Goal: Task Accomplishment & Management: Use online tool/utility

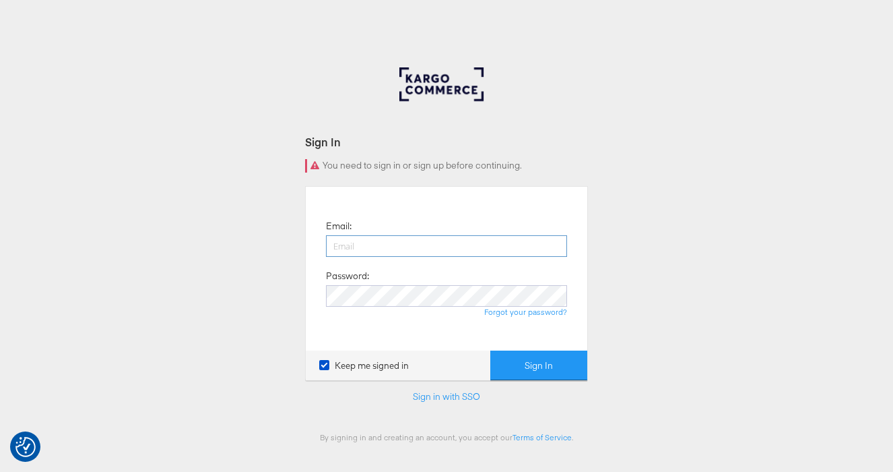
click at [362, 247] on input "email" at bounding box center [446, 246] width 241 height 22
type input "[PERSON_NAME][EMAIL_ADDRESS][PERSON_NAME][DOMAIN_NAME]"
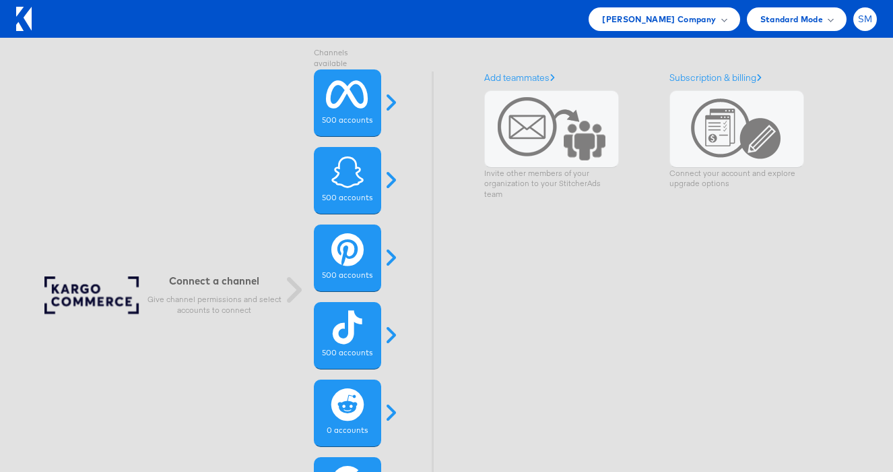
click at [875, 19] on div "SM" at bounding box center [866, 19] width 24 height 24
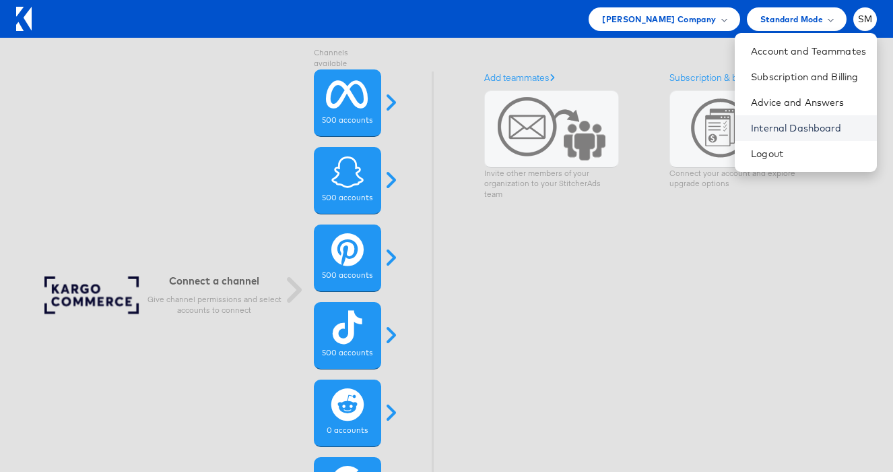
click at [813, 125] on link "Internal Dashboard" at bounding box center [808, 127] width 115 height 13
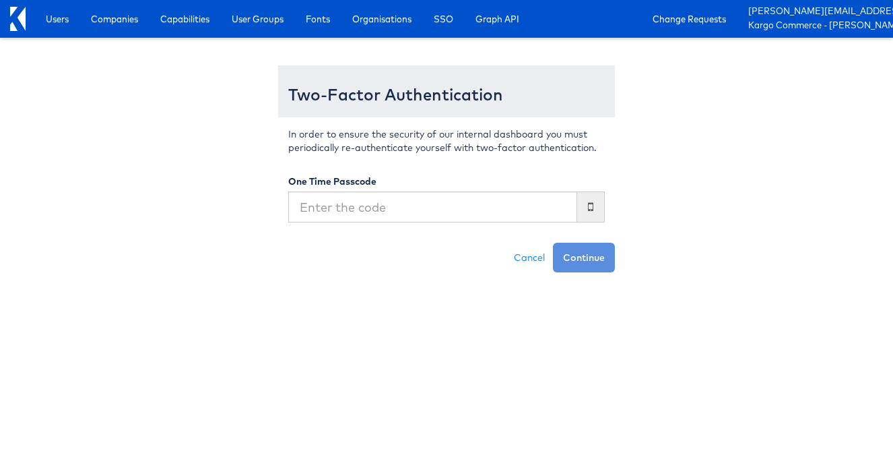
type input "773386"
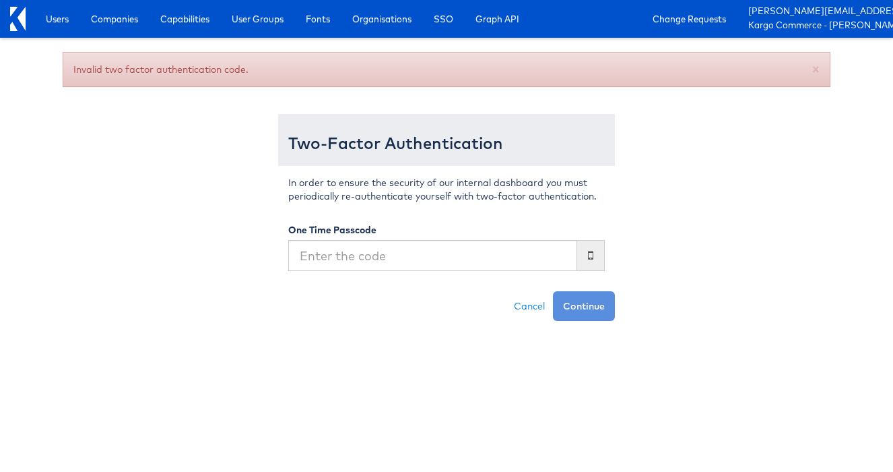
click at [423, 259] on input "text" at bounding box center [432, 255] width 289 height 31
click at [653, 195] on div "Invalid two factor authentication code. × Two-Factor Authentication In order to…" at bounding box center [447, 186] width 788 height 269
click at [158, 18] on link "Capabilities" at bounding box center [184, 19] width 69 height 24
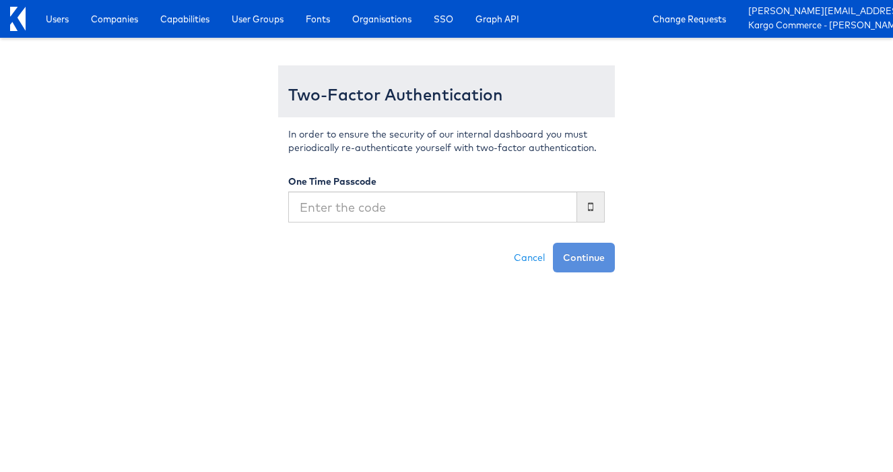
type input "773386"
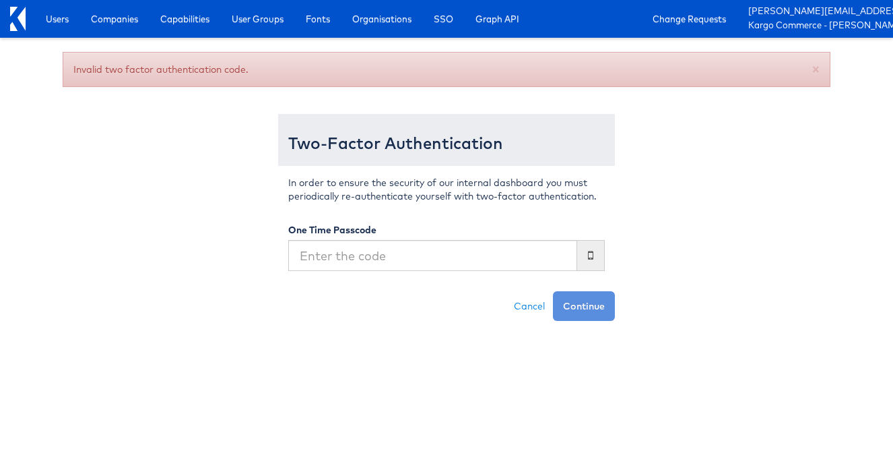
click at [362, 251] on input "text" at bounding box center [432, 255] width 289 height 31
click at [189, 161] on div "Invalid two factor authentication code. × Two-Factor Authentication In order to…" at bounding box center [447, 186] width 788 height 269
click at [315, 249] on input "text" at bounding box center [432, 255] width 289 height 31
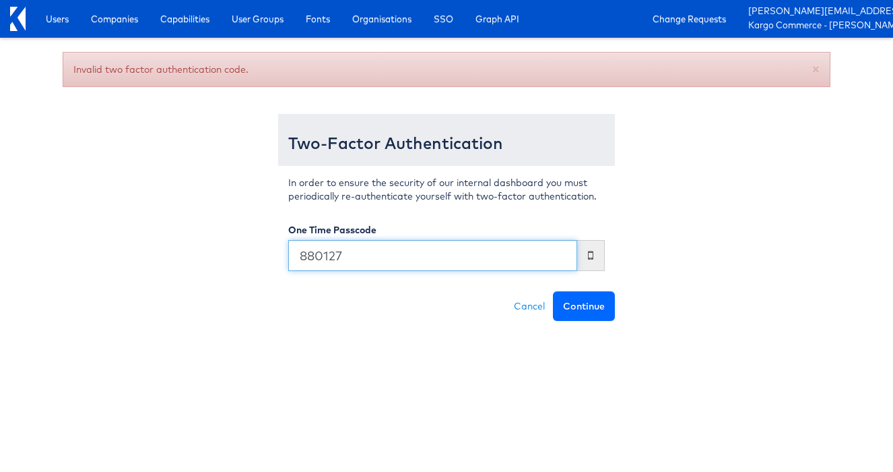
type input "880127"
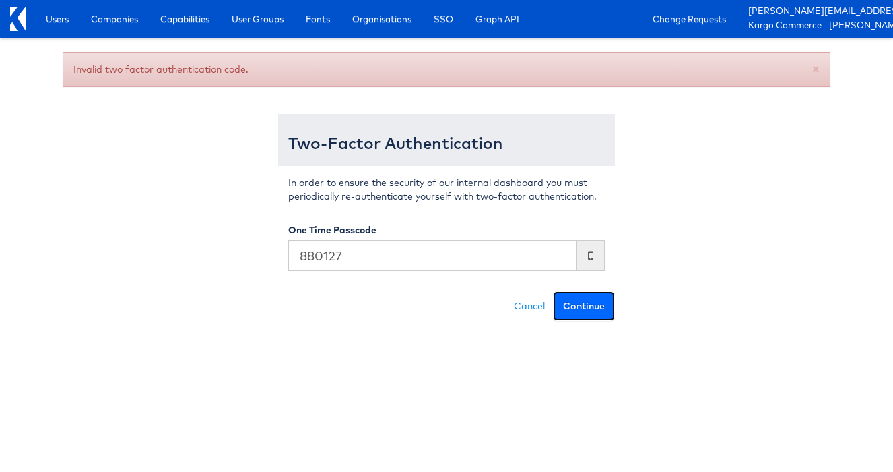
click at [571, 306] on button "Continue" at bounding box center [584, 306] width 62 height 30
type input "142939"
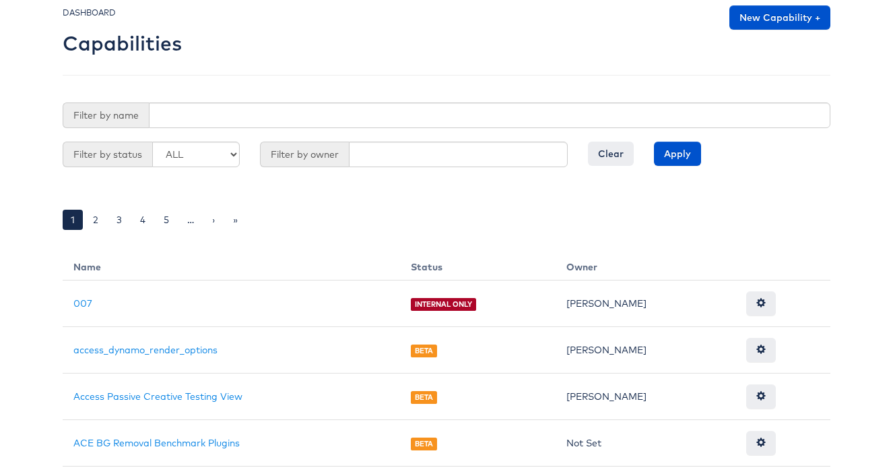
scroll to position [26, 0]
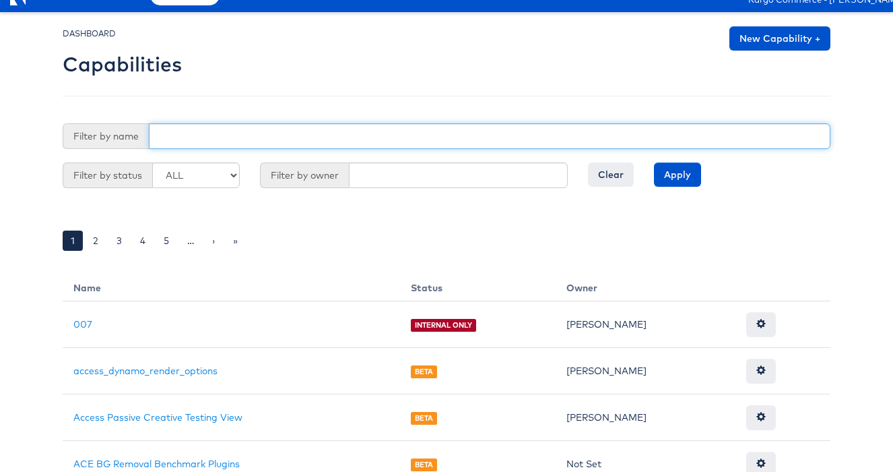
click at [357, 131] on input "text" at bounding box center [490, 136] width 682 height 26
type input "kai"
click at [654, 162] on input "Apply" at bounding box center [677, 174] width 47 height 24
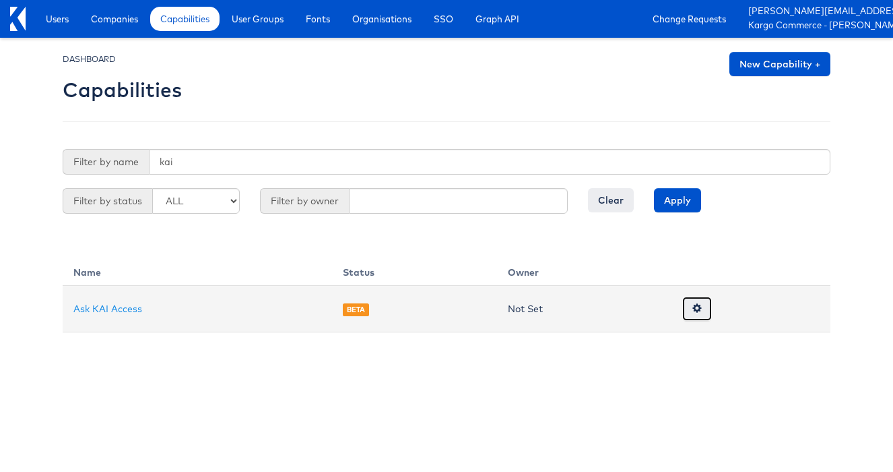
click at [701, 307] on span at bounding box center [697, 307] width 9 height 9
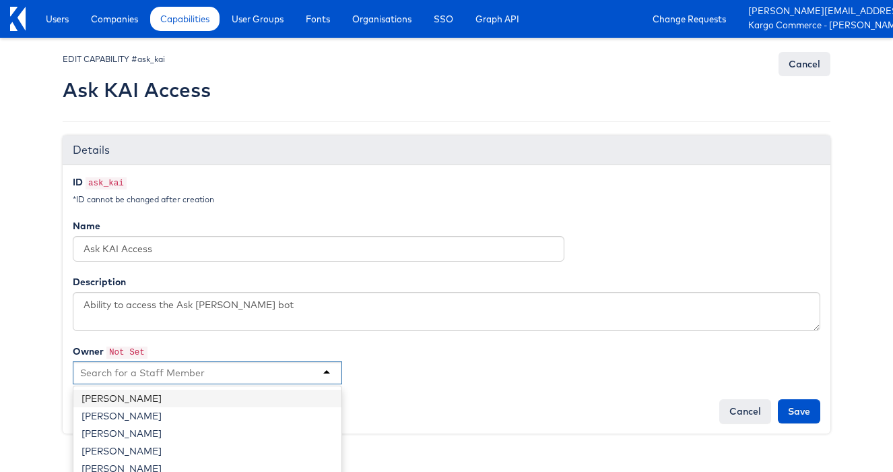
click at [286, 378] on div at bounding box center [208, 372] width 270 height 23
click at [414, 377] on div "Dan Cronin John Stacey John Butler Stephen Millea Declan Kennedy Stephen Millea…" at bounding box center [447, 373] width 748 height 24
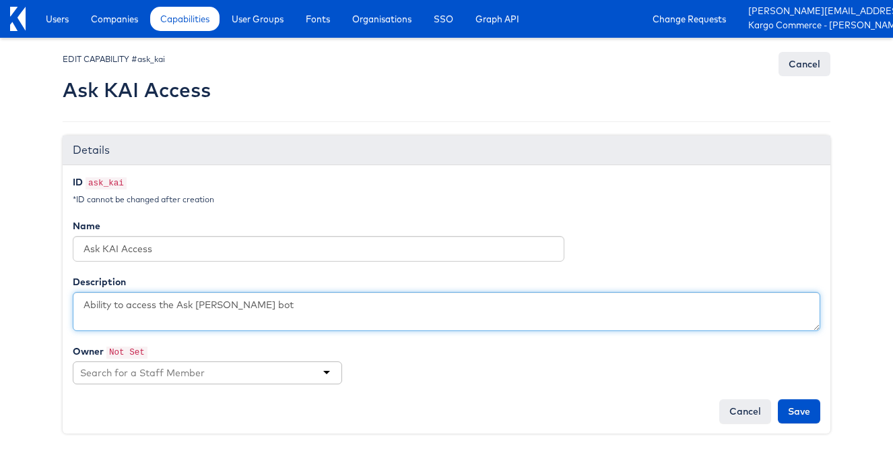
click at [263, 303] on textarea "Ability to access the Ask [PERSON_NAME] bot" at bounding box center [447, 311] width 748 height 39
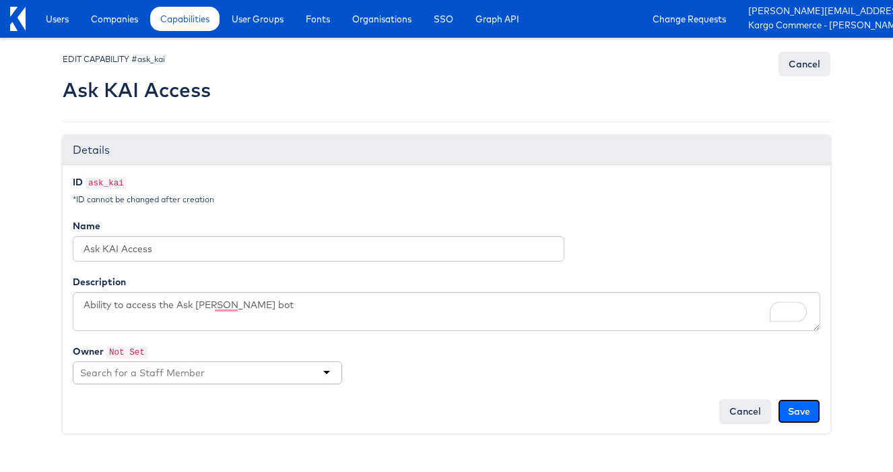
click at [794, 406] on input "Save" at bounding box center [799, 411] width 42 height 24
type input "Saving..."
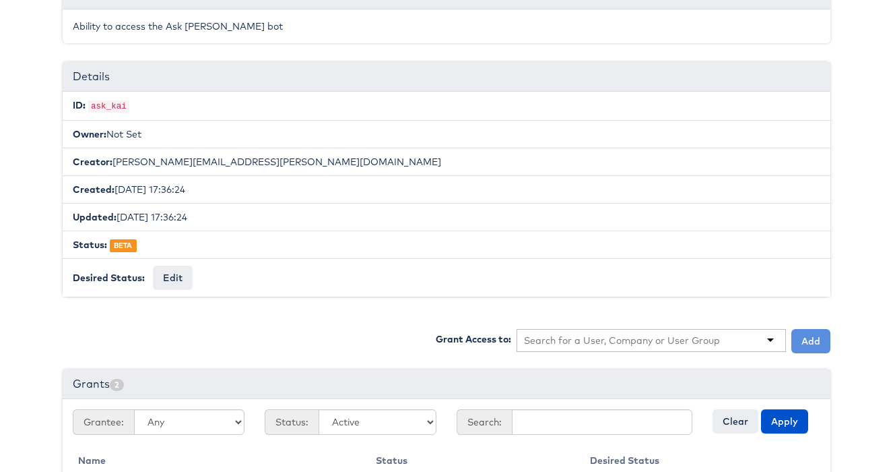
scroll to position [133, 0]
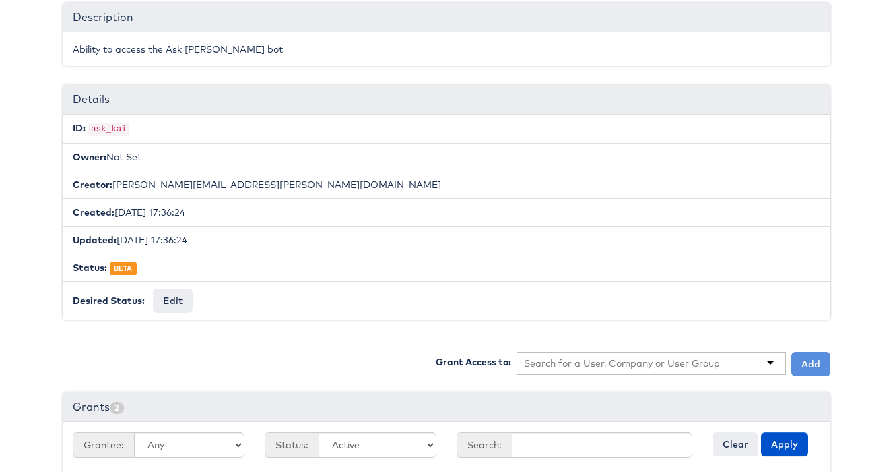
click at [665, 362] on input "text" at bounding box center [622, 362] width 197 height 13
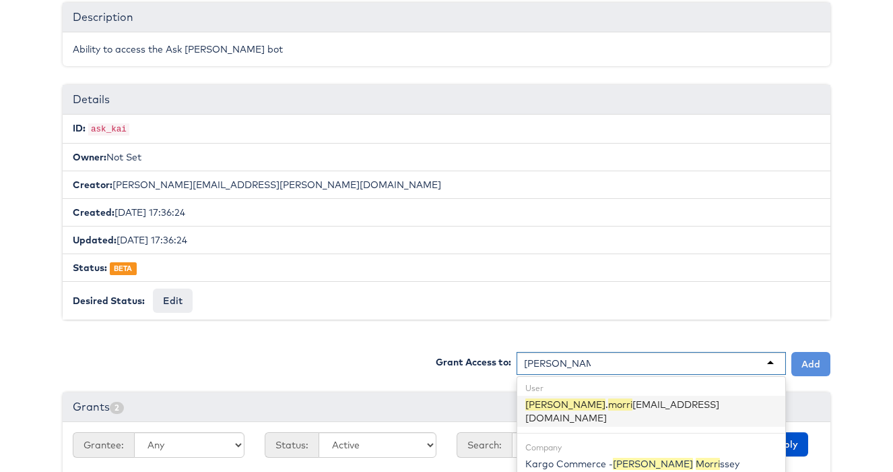
type input "[PERSON_NAME]"
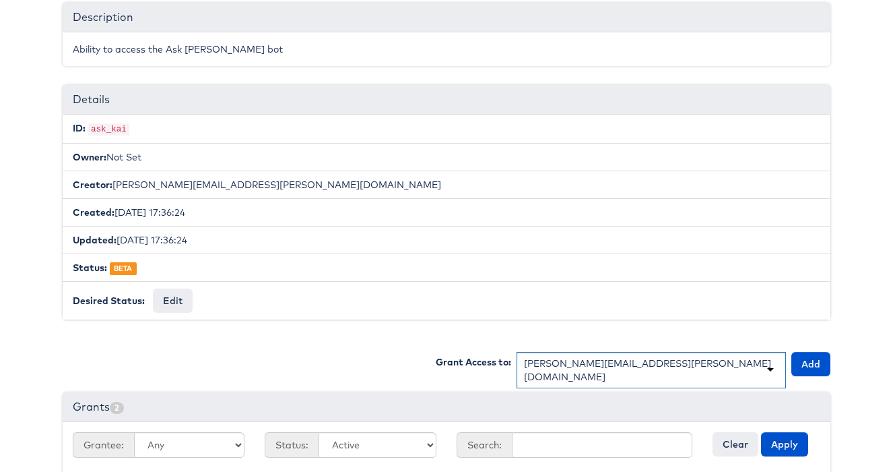
scroll to position [0, 0]
click at [809, 369] on button "Add" at bounding box center [811, 364] width 39 height 24
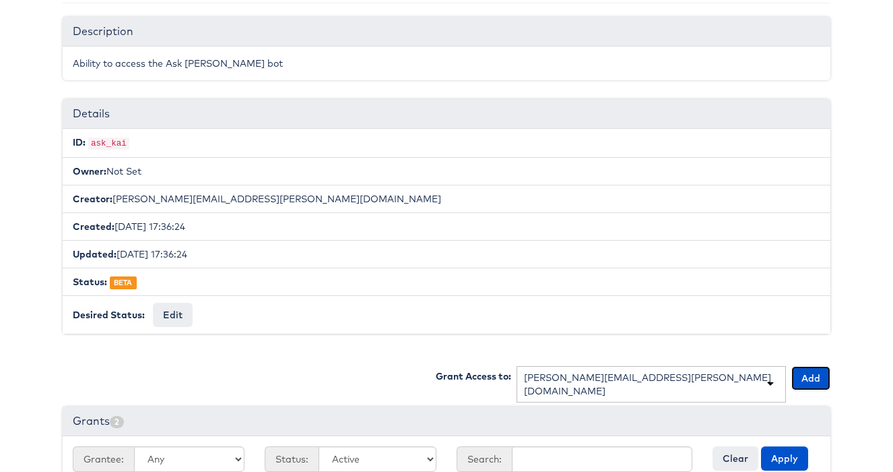
scroll to position [313, 0]
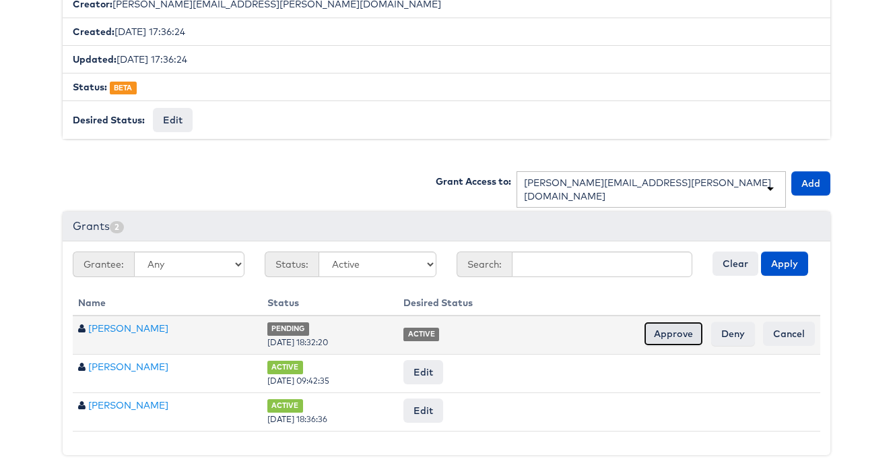
click at [689, 340] on input "Approve" at bounding box center [673, 333] width 59 height 24
